Goal: Task Accomplishment & Management: Manage account settings

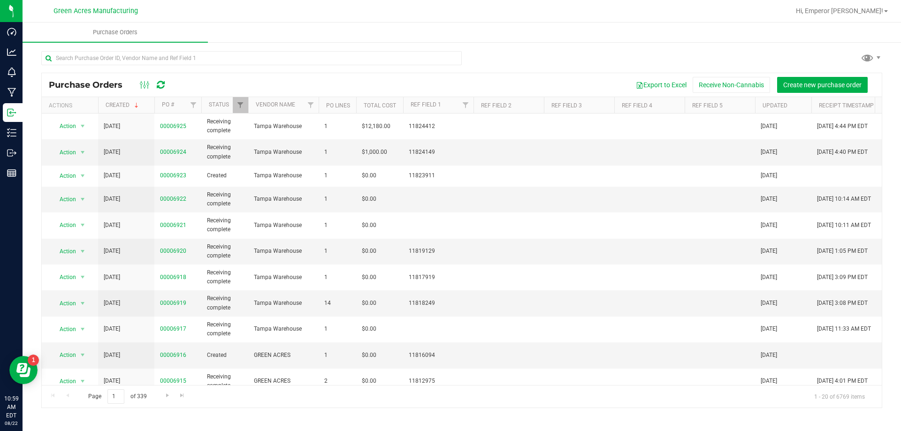
click at [165, 88] on div at bounding box center [152, 84] width 31 height 11
click at [163, 86] on icon at bounding box center [161, 84] width 8 height 9
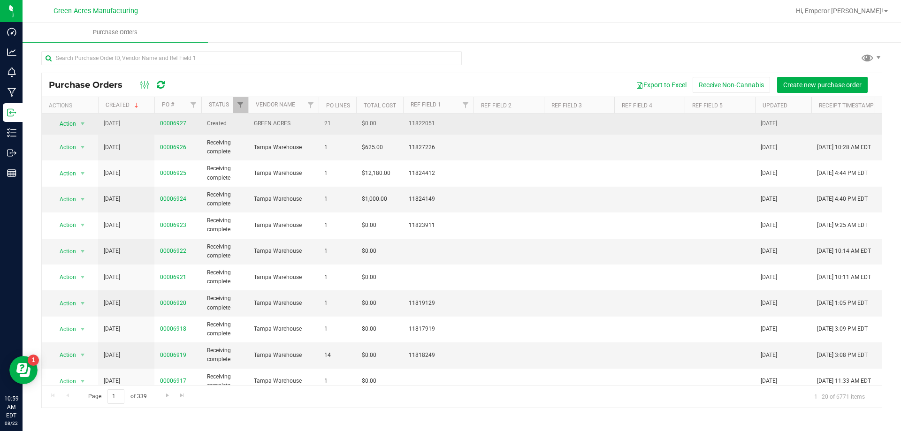
click at [166, 119] on td "00006927" at bounding box center [177, 124] width 47 height 21
click at [168, 125] on link "00006927" at bounding box center [173, 123] width 26 height 7
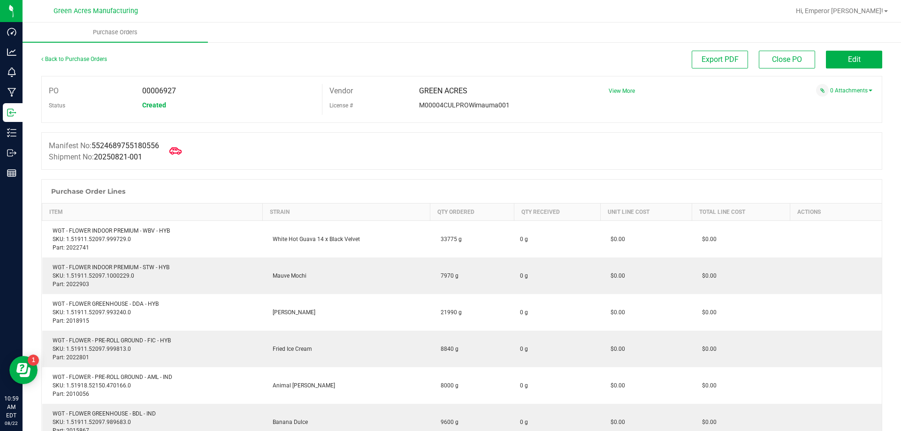
click at [186, 151] on span at bounding box center [175, 151] width 21 height 21
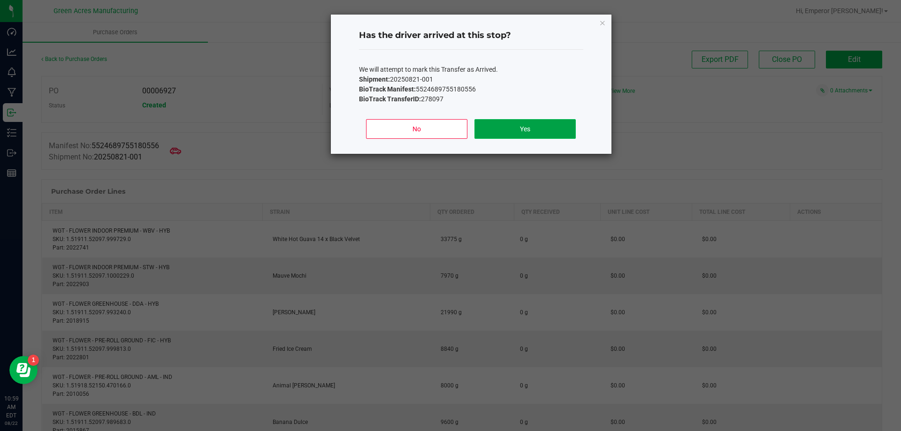
click at [494, 130] on button "Yes" at bounding box center [525, 129] width 101 height 20
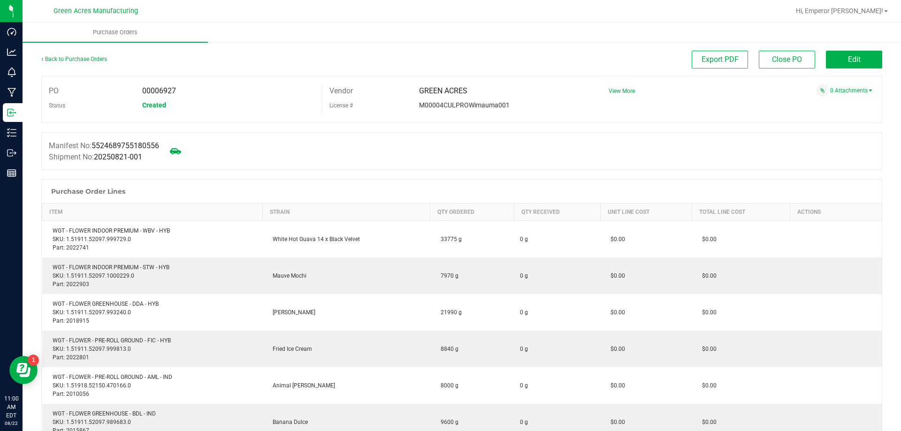
click at [140, 60] on div "Back to Purchase Orders" at bounding box center [146, 59] width 210 height 17
